Goal: Register for event/course

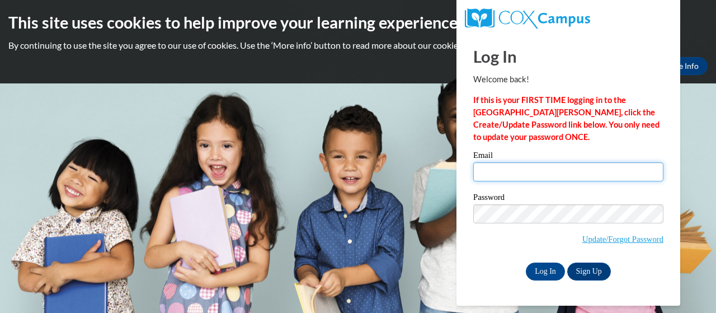
click at [551, 168] on input "Email" at bounding box center [568, 171] width 190 height 19
type input "williams.alicia.c@muscogee.k12.ga.us"
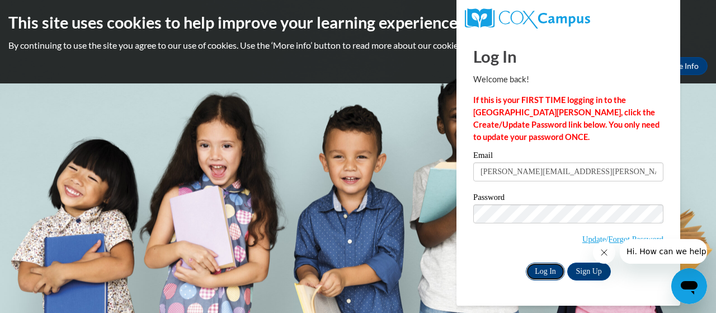
click at [543, 269] on input "Log In" at bounding box center [545, 271] width 39 height 18
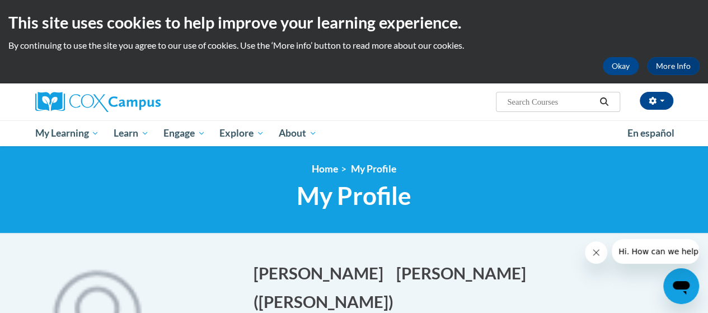
click at [551, 98] on input "Search..." at bounding box center [551, 101] width 90 height 13
paste input "Response to Intervention"
type input "Response to Intervention"
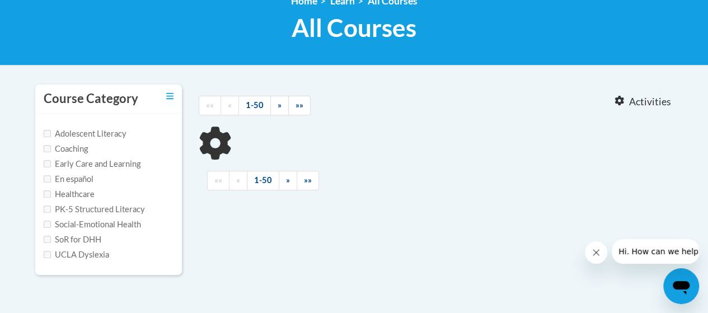
type input "Response to Intervention"
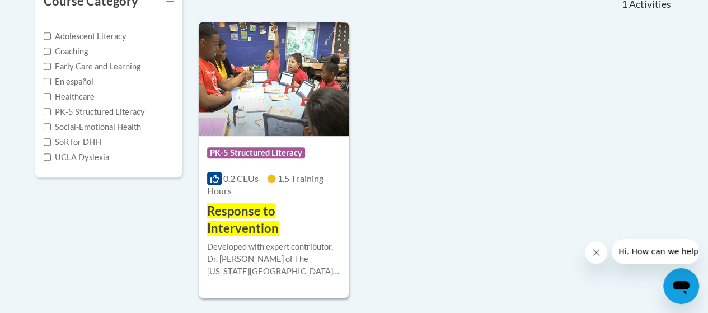
scroll to position [280, 0]
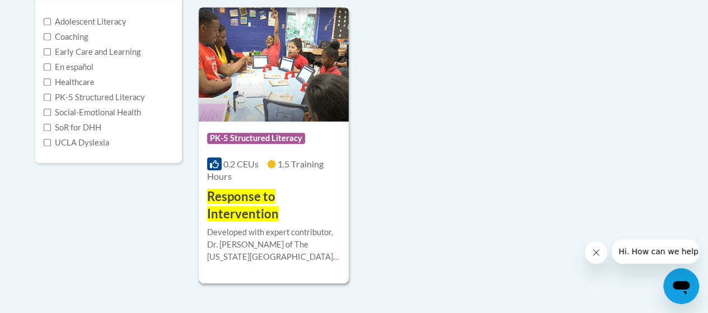
click at [297, 214] on h3 "Response to Intervention" at bounding box center [273, 205] width 133 height 35
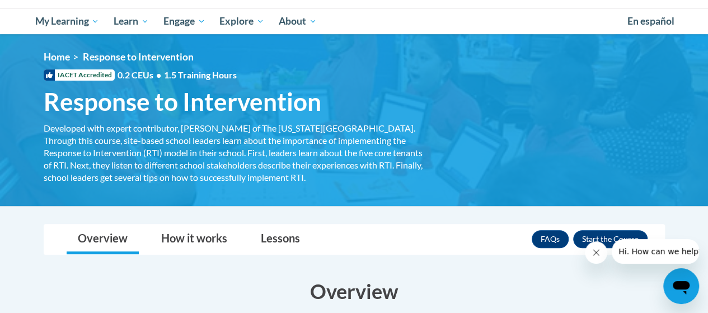
scroll to position [168, 0]
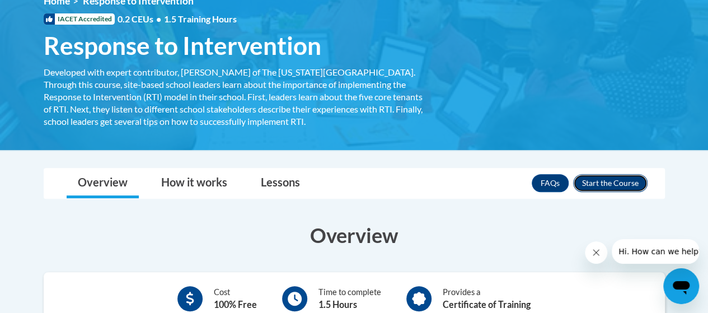
click at [600, 181] on button "Enroll" at bounding box center [610, 183] width 74 height 18
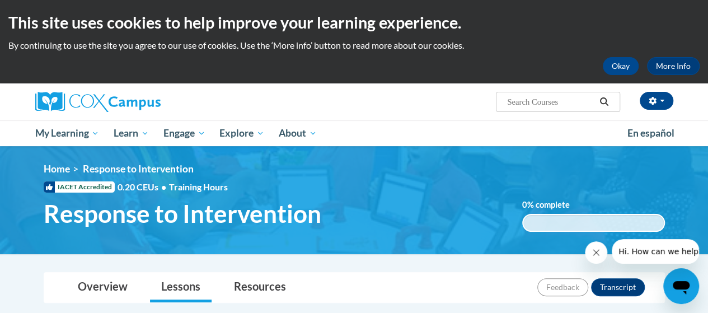
click at [538, 100] on input "Search..." at bounding box center [551, 101] width 90 height 13
click at [535, 102] on input "Search..." at bounding box center [551, 101] width 90 height 13
paste input "Data-Driven Instruction"
type input "Data-Driven Instruction"
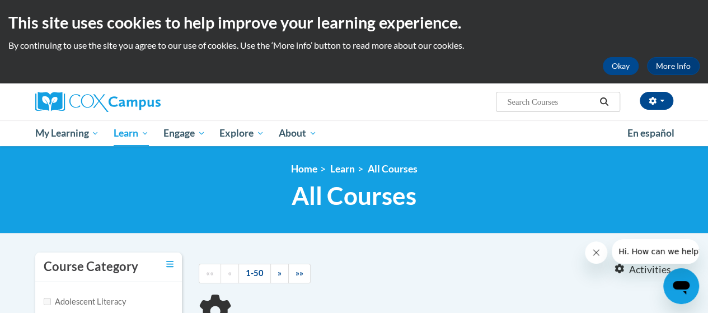
type input "Data-Driven Instruction"
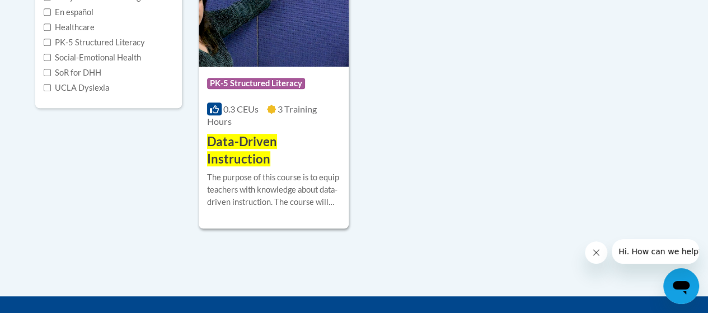
scroll to position [336, 0]
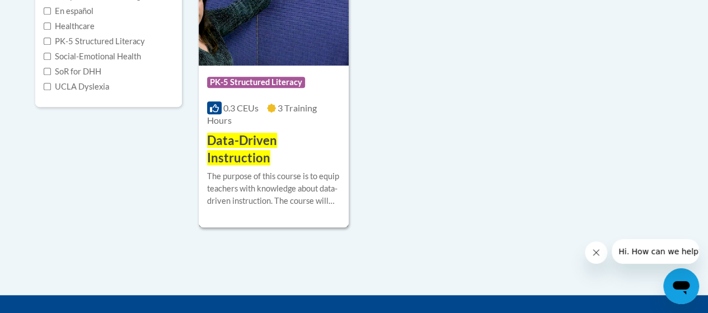
click at [302, 175] on div "The purpose of this course is to equip teachers with knowledge about data-drive…" at bounding box center [273, 188] width 133 height 37
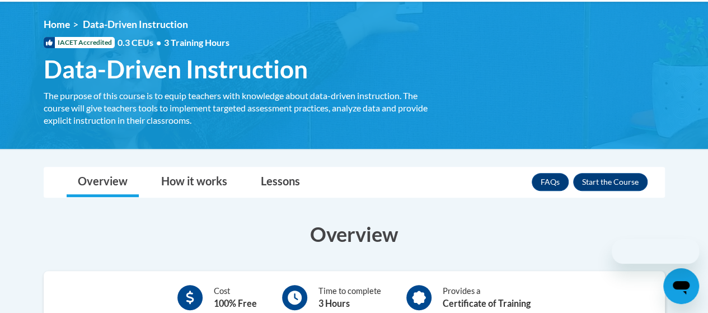
scroll to position [168, 0]
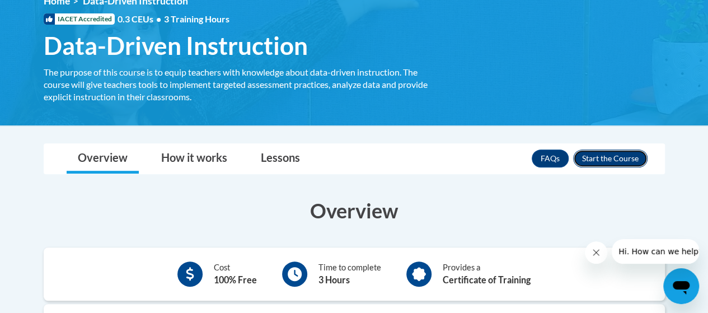
click at [600, 161] on button "Enroll" at bounding box center [610, 158] width 74 height 18
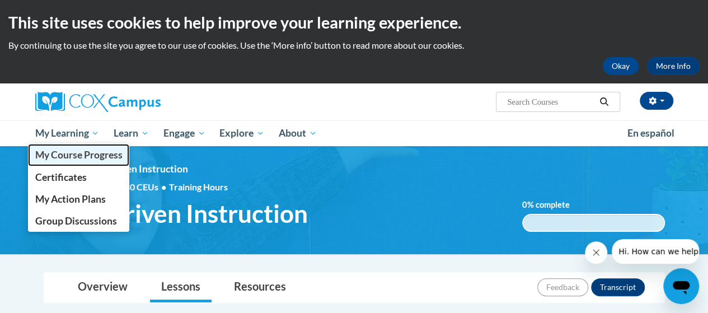
click at [50, 159] on span "My Course Progress" at bounding box center [78, 155] width 87 height 12
